Goal: Information Seeking & Learning: Learn about a topic

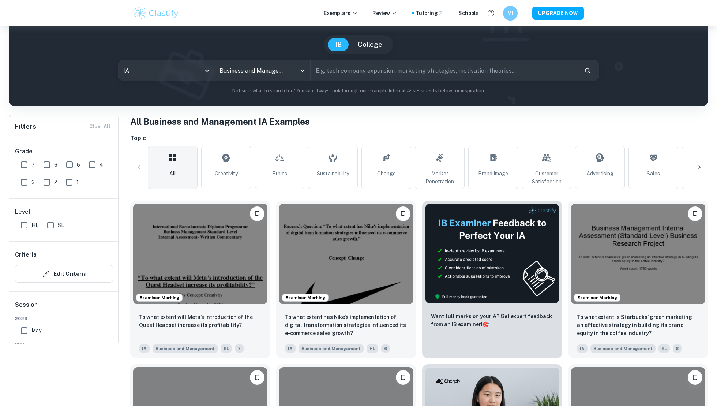
scroll to position [71, 0]
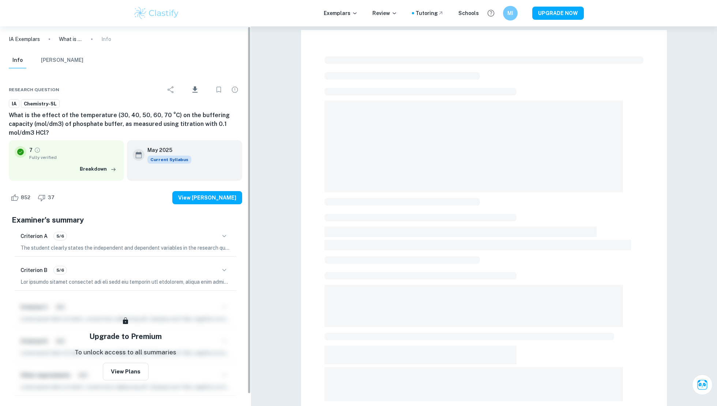
scroll to position [7, 0]
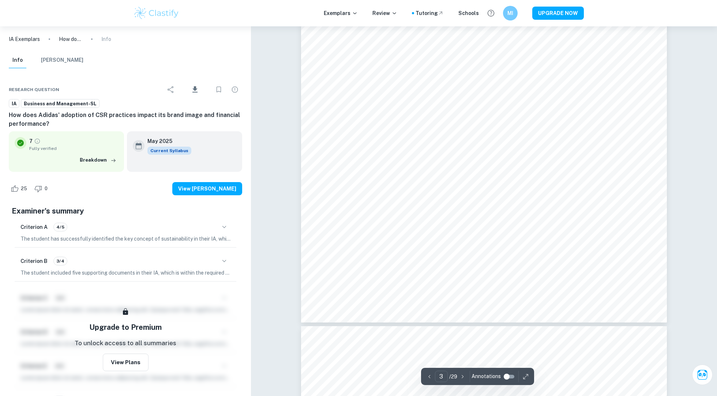
scroll to position [1235, 0]
